Goal: Navigation & Orientation: Find specific page/section

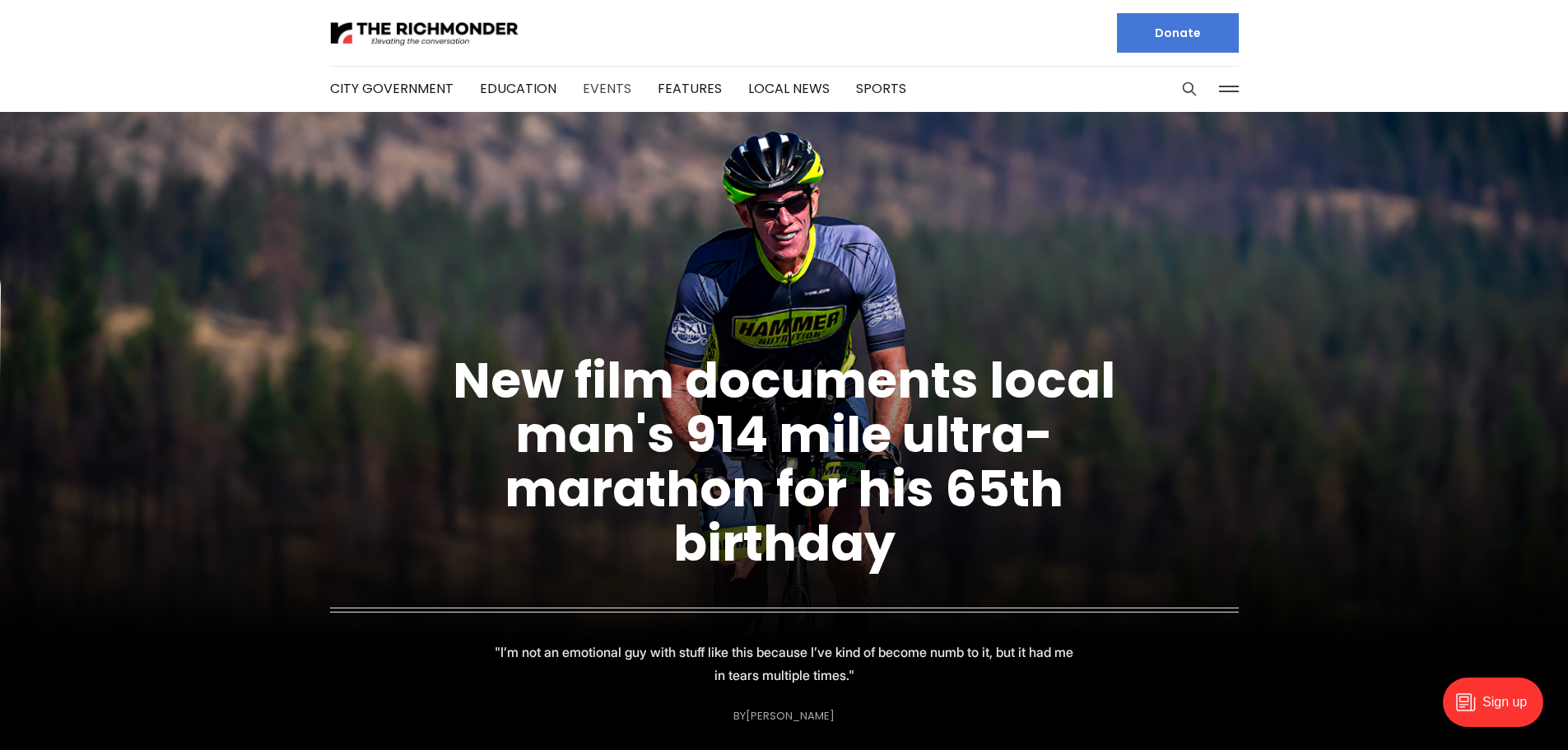
click at [616, 87] on link "Events" at bounding box center [607, 88] width 49 height 19
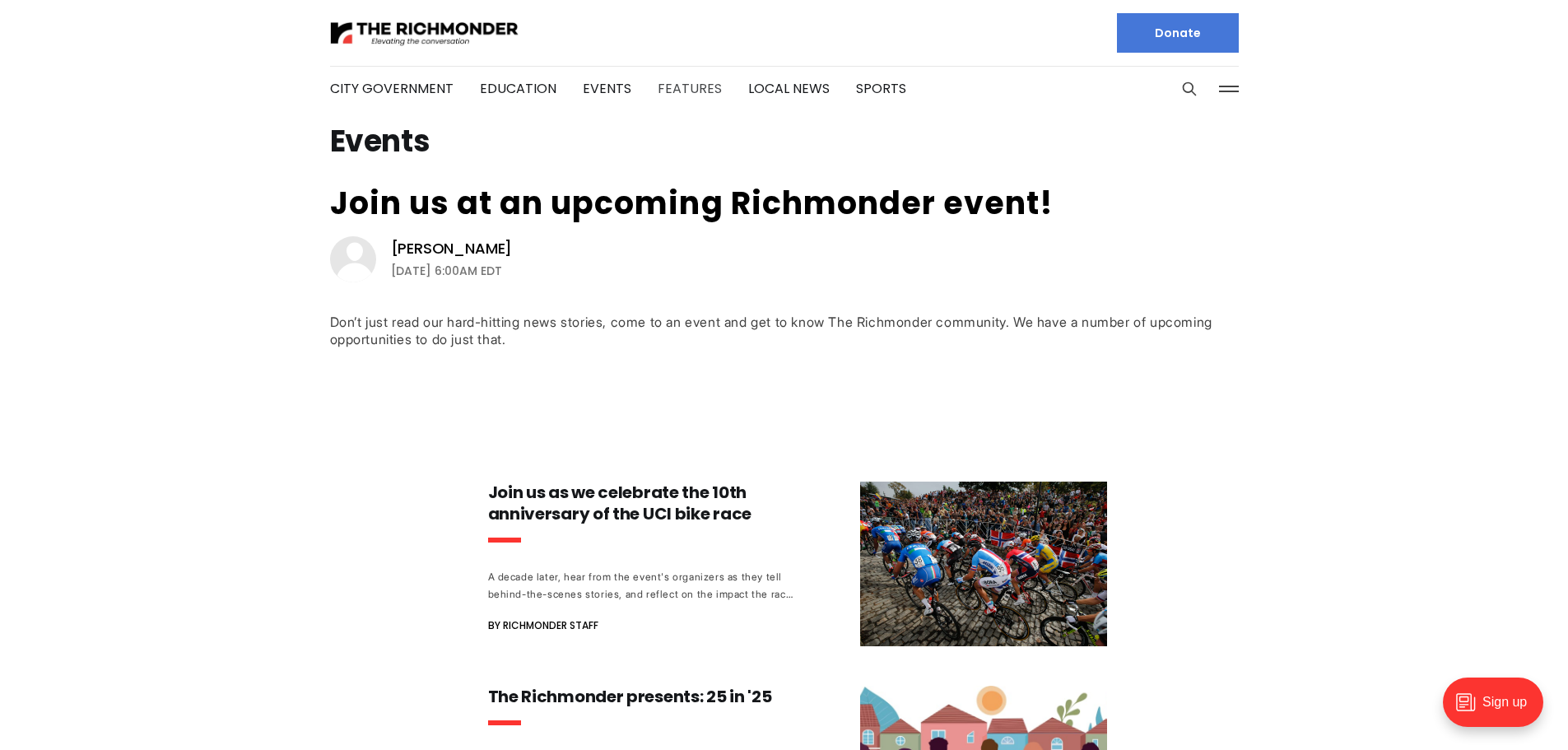
click at [679, 94] on link "Features" at bounding box center [690, 88] width 64 height 19
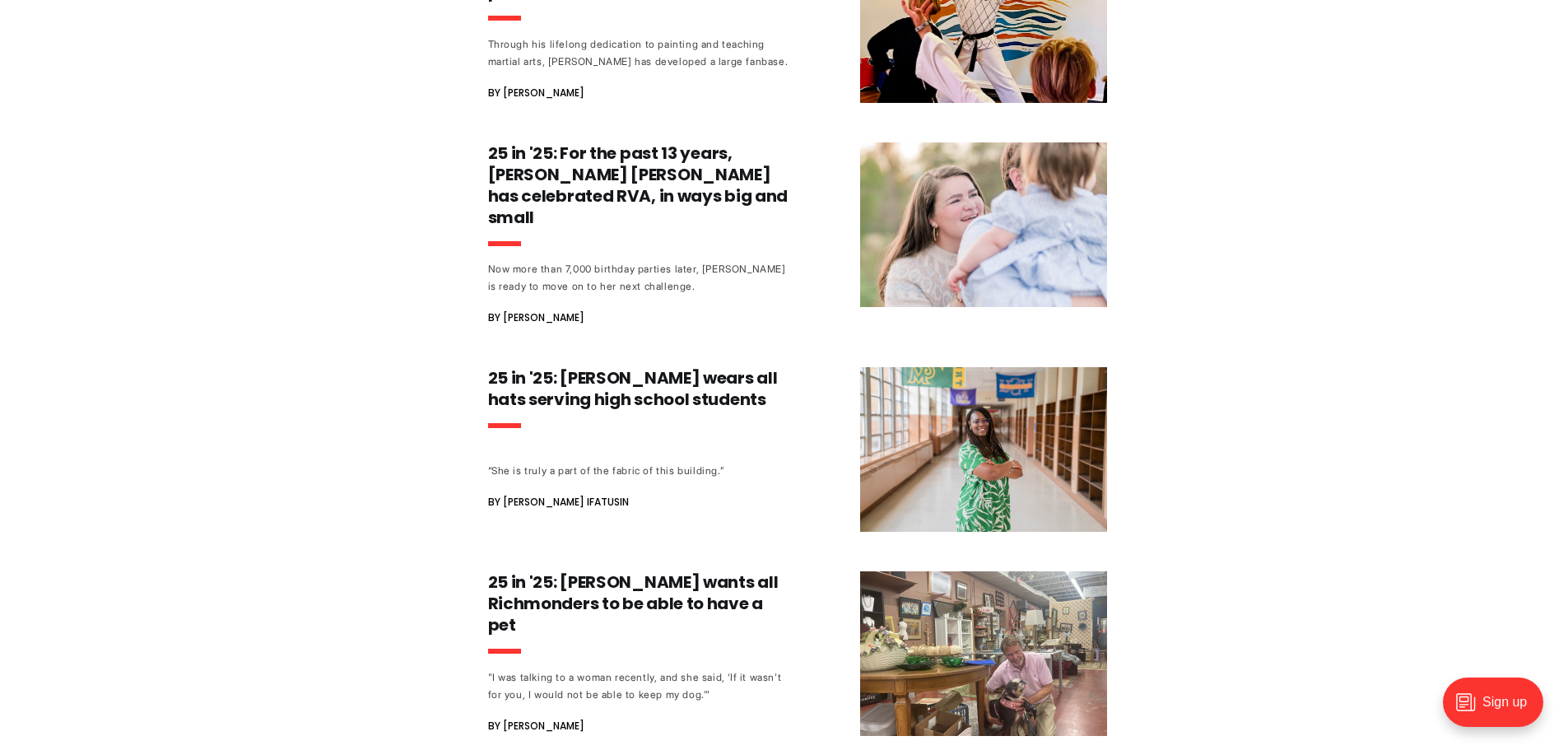
scroll to position [1235, 0]
